Goal: Task Accomplishment & Management: Manage account settings

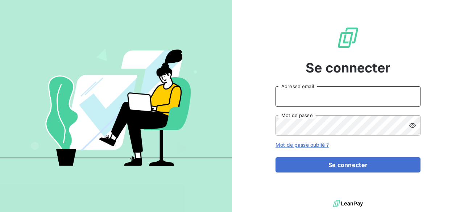
click at [364, 106] on input "Adresse email" at bounding box center [347, 96] width 145 height 20
type input "[EMAIL_ADDRESS][DOMAIN_NAME]"
click at [275, 157] on button "Se connecter" at bounding box center [347, 164] width 145 height 15
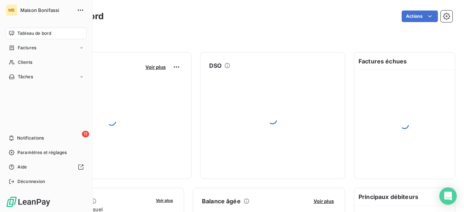
click at [15, 134] on div "11 Notifications" at bounding box center [46, 138] width 81 height 12
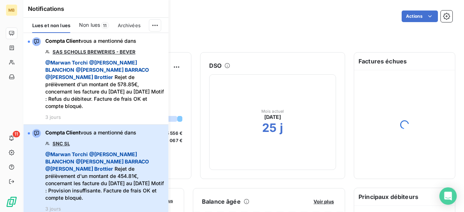
click at [103, 168] on span "@ [PERSON_NAME] @ [PERSON_NAME] @ [PERSON_NAME] @ [PERSON_NAME] Rejet de prélèv…" at bounding box center [104, 176] width 119 height 51
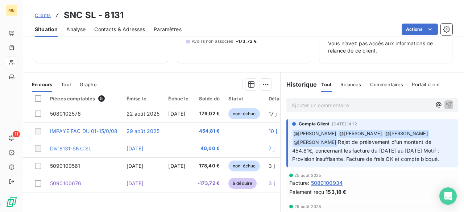
scroll to position [91, 0]
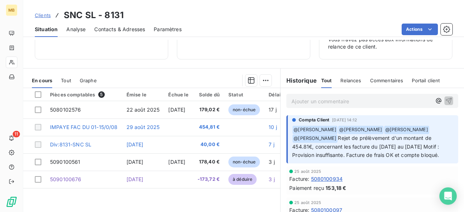
click at [435, 97] on icon "button" at bounding box center [438, 100] width 7 height 7
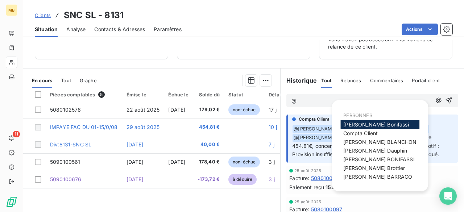
click at [373, 139] on span "[PERSON_NAME]" at bounding box center [379, 142] width 73 height 6
click at [435, 98] on icon "button" at bounding box center [438, 100] width 7 height 7
click at [372, 171] on span "[PERSON_NAME]" at bounding box center [374, 168] width 62 height 6
click at [435, 100] on icon "button" at bounding box center [437, 100] width 5 height 5
click at [359, 176] on span "[PERSON_NAME]" at bounding box center [377, 176] width 69 height 6
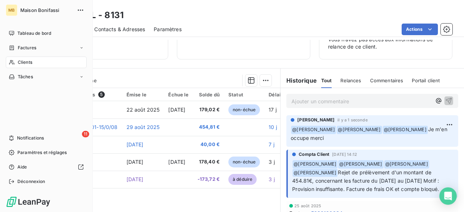
click at [16, 136] on div "11 Notifications" at bounding box center [46, 138] width 81 height 12
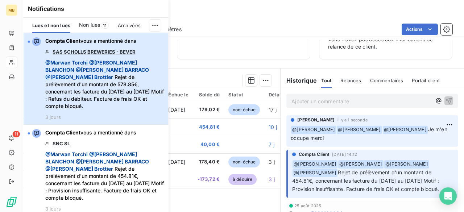
click at [126, 84] on span "@ [PERSON_NAME] @ [PERSON_NAME] @ [PERSON_NAME] @ [PERSON_NAME] Rejet de prélèv…" at bounding box center [104, 84] width 119 height 51
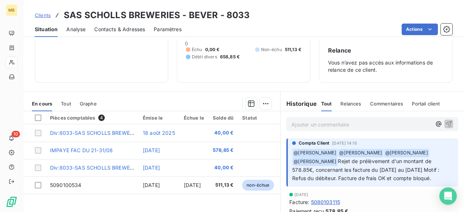
scroll to position [80, 0]
